Goal: Use online tool/utility: Utilize a website feature to perform a specific function

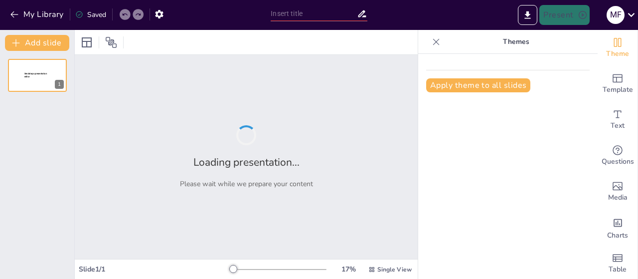
type input "Imported PRESENTACION AOCG (1).pptx"
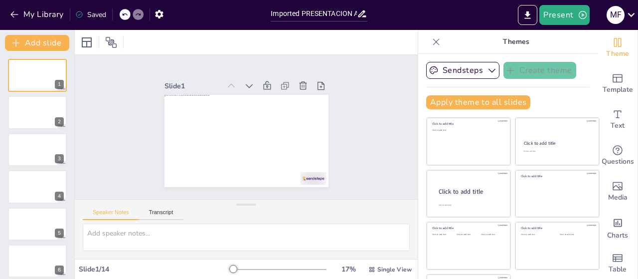
click at [325, 122] on icon at bounding box center [331, 128] width 13 height 13
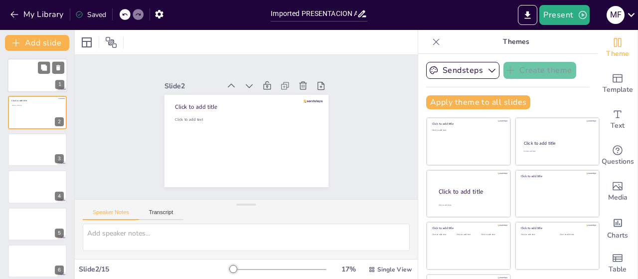
click at [21, 82] on div at bounding box center [37, 75] width 60 height 34
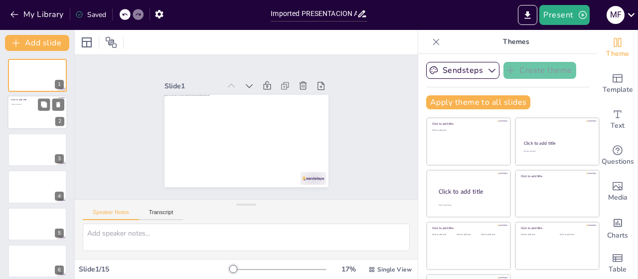
click at [32, 115] on div at bounding box center [37, 113] width 60 height 34
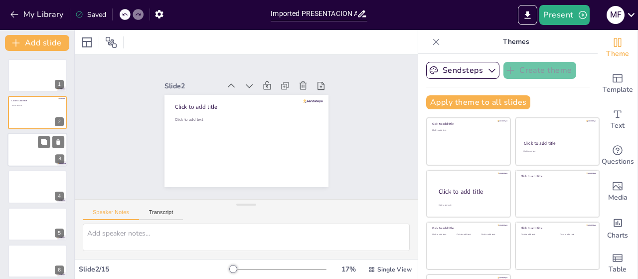
click at [35, 151] on div at bounding box center [37, 150] width 60 height 34
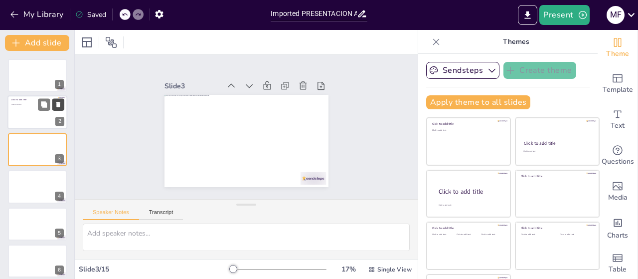
click at [57, 103] on icon at bounding box center [58, 104] width 7 height 7
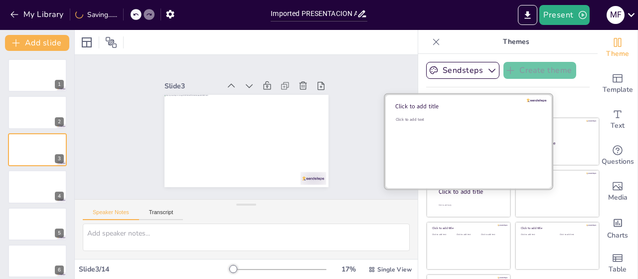
click at [18, 72] on div at bounding box center [37, 75] width 59 height 33
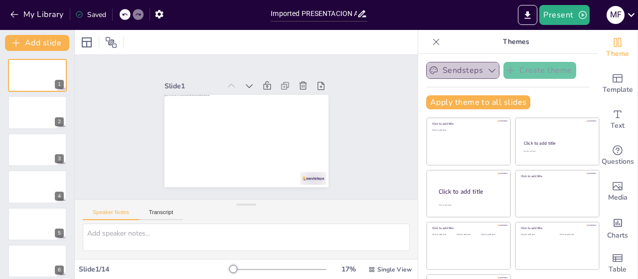
click at [487, 69] on icon "button" at bounding box center [492, 70] width 10 height 10
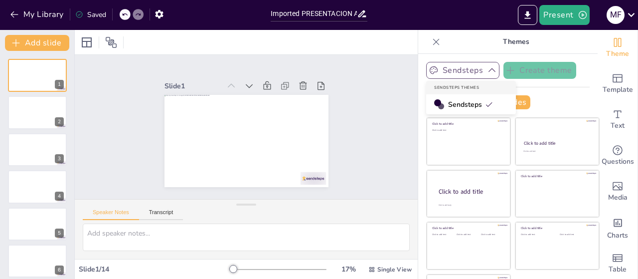
click at [487, 69] on icon "button" at bounding box center [492, 70] width 10 height 10
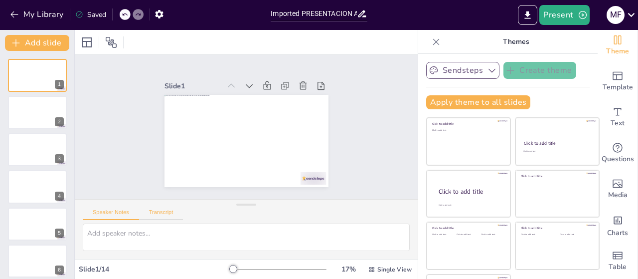
click at [165, 210] on button "Transcript" at bounding box center [161, 214] width 44 height 11
click at [101, 211] on button "Speaker Notes" at bounding box center [111, 214] width 56 height 11
click at [634, 14] on icon at bounding box center [630, 14] width 13 height 13
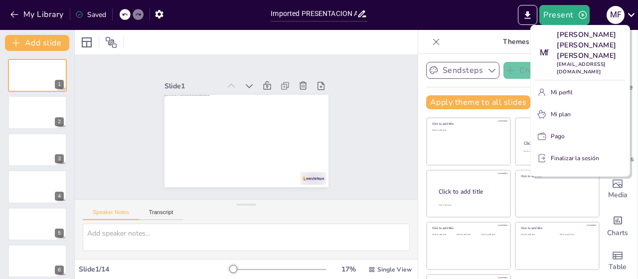
click at [632, 14] on div at bounding box center [319, 139] width 638 height 279
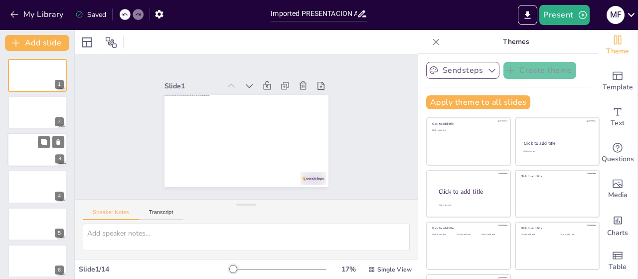
click at [29, 121] on div at bounding box center [37, 112] width 59 height 33
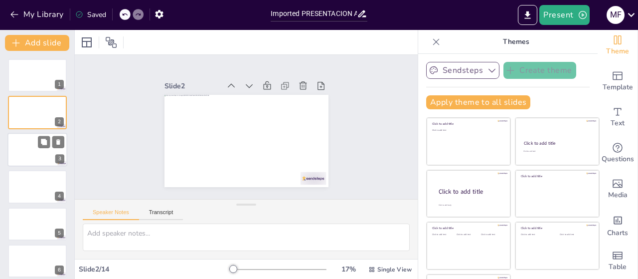
click at [32, 154] on div at bounding box center [37, 150] width 60 height 34
